Goal: Task Accomplishment & Management: Manage account settings

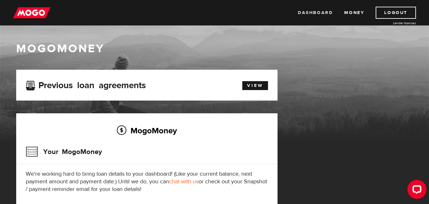
click at [309, 12] on link "Dashboard" at bounding box center [315, 13] width 35 height 12
click at [354, 9] on link "Money" at bounding box center [354, 13] width 20 height 12
click at [419, 186] on div "Open LiveChat chat widget" at bounding box center [417, 188] width 11 height 11
click at [396, 5] on div "Dashboard Money Logout Lender licences Dashboard Money Logout Lender licences" at bounding box center [214, 12] width 429 height 25
click at [394, 12] on link "Logout" at bounding box center [396, 13] width 40 height 12
